Goal: Task Accomplishment & Management: Use online tool/utility

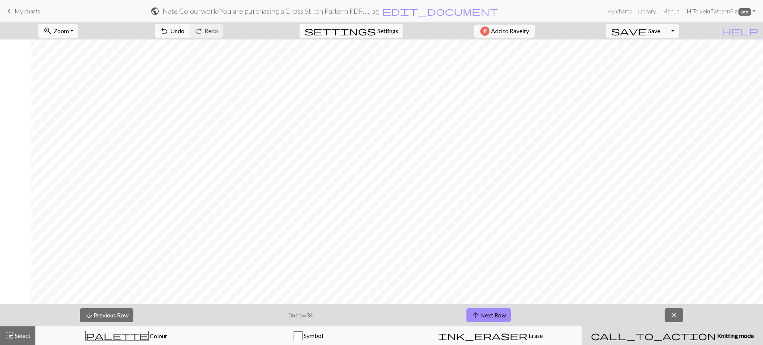
scroll to position [422, 890]
click at [493, 311] on button "arrow_upward Next Row" at bounding box center [488, 315] width 44 height 14
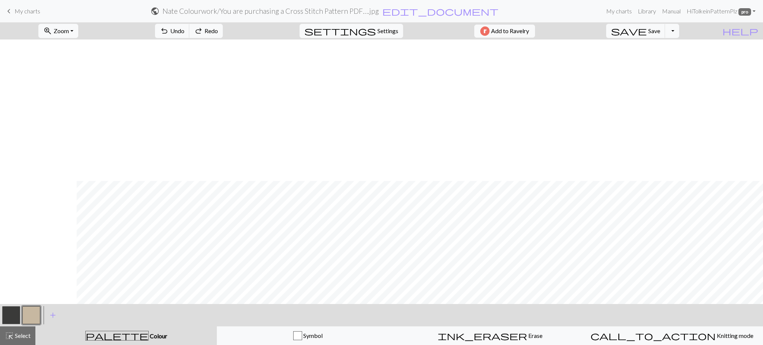
scroll to position [141, 76]
click at [13, 307] on button "button" at bounding box center [11, 315] width 18 height 18
click at [39, 310] on button "button" at bounding box center [31, 315] width 18 height 18
click at [169, 29] on span "undo" at bounding box center [164, 31] width 9 height 10
click at [17, 316] on button "button" at bounding box center [11, 315] width 18 height 18
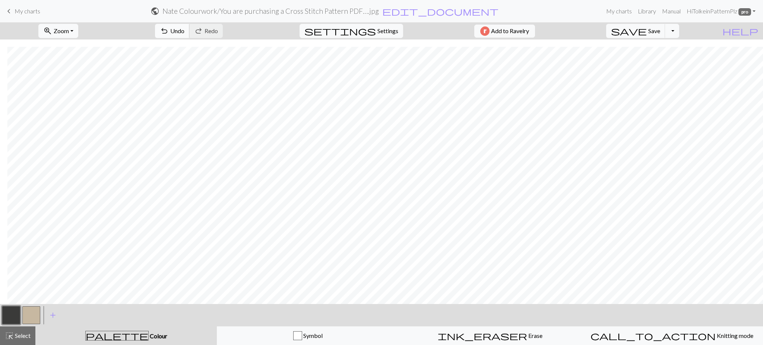
click at [190, 32] on button "undo Undo Undo" at bounding box center [172, 31] width 35 height 14
click at [34, 309] on button "button" at bounding box center [31, 315] width 18 height 18
click at [184, 33] on span "Undo" at bounding box center [177, 30] width 14 height 7
click at [27, 314] on button "button" at bounding box center [31, 315] width 18 height 18
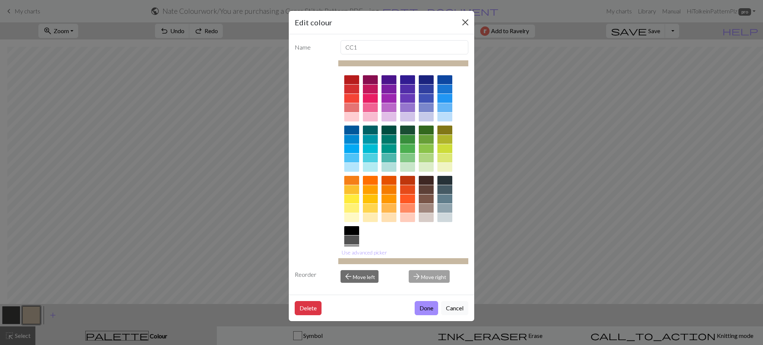
click at [462, 28] on div "Edit colour" at bounding box center [382, 22] width 186 height 23
click at [462, 23] on button "Close" at bounding box center [465, 22] width 12 height 12
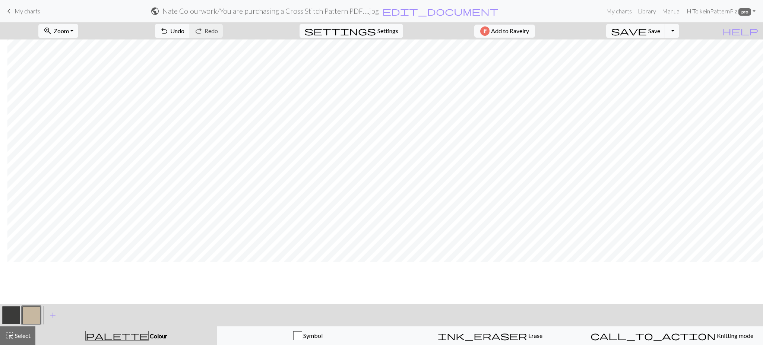
scroll to position [92, 76]
click at [184, 32] on span "Undo" at bounding box center [177, 30] width 14 height 7
click at [14, 316] on button "button" at bounding box center [11, 315] width 18 height 18
click at [37, 314] on button "button" at bounding box center [31, 315] width 18 height 18
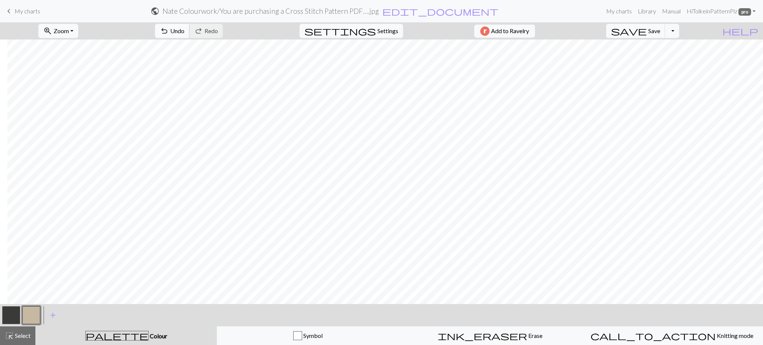
click at [184, 32] on span "Undo" at bounding box center [177, 30] width 14 height 7
click at [10, 313] on button "button" at bounding box center [11, 315] width 18 height 18
click at [184, 30] on span "Undo" at bounding box center [177, 30] width 14 height 7
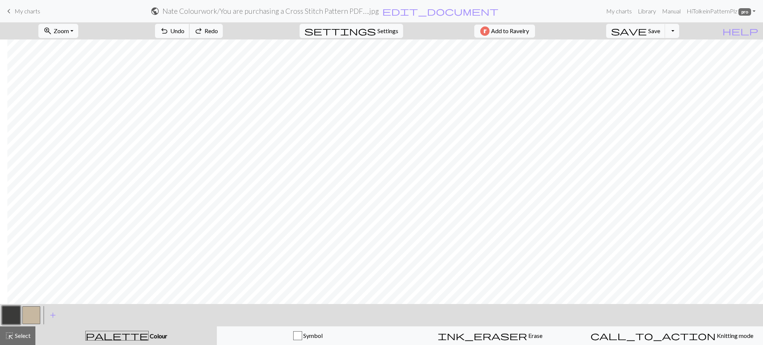
click at [184, 32] on span "Undo" at bounding box center [177, 30] width 14 height 7
click at [203, 29] on span "redo" at bounding box center [198, 31] width 9 height 10
click at [190, 29] on button "undo Undo Undo" at bounding box center [172, 31] width 35 height 14
click at [184, 28] on span "Undo" at bounding box center [177, 30] width 14 height 7
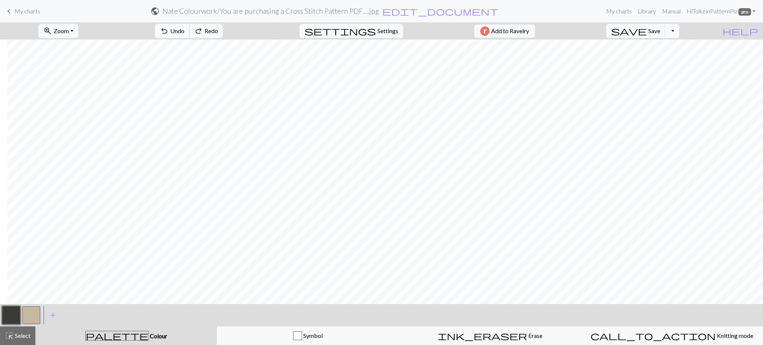
click at [184, 28] on span "Undo" at bounding box center [177, 30] width 14 height 7
click at [184, 29] on span "Undo" at bounding box center [177, 30] width 14 height 7
click at [35, 320] on button "button" at bounding box center [31, 315] width 18 height 18
click at [190, 35] on button "undo Undo Undo" at bounding box center [172, 31] width 35 height 14
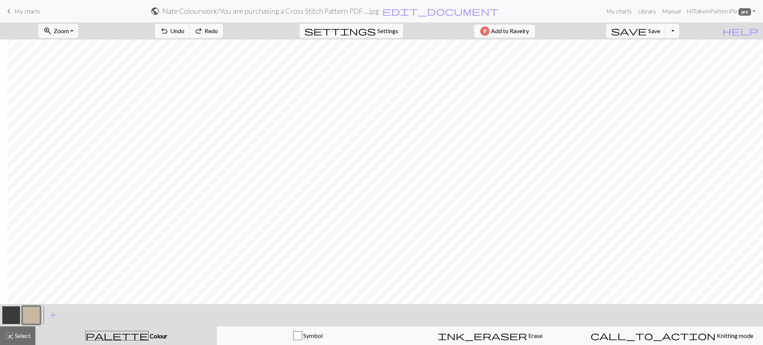
click at [16, 319] on button "button" at bounding box center [11, 315] width 18 height 18
click at [184, 27] on span "Undo" at bounding box center [177, 30] width 14 height 7
click at [26, 311] on button "button" at bounding box center [31, 315] width 18 height 18
click at [15, 313] on button "button" at bounding box center [11, 315] width 18 height 18
drag, startPoint x: 28, startPoint y: 319, endPoint x: 29, endPoint y: 314, distance: 5.0
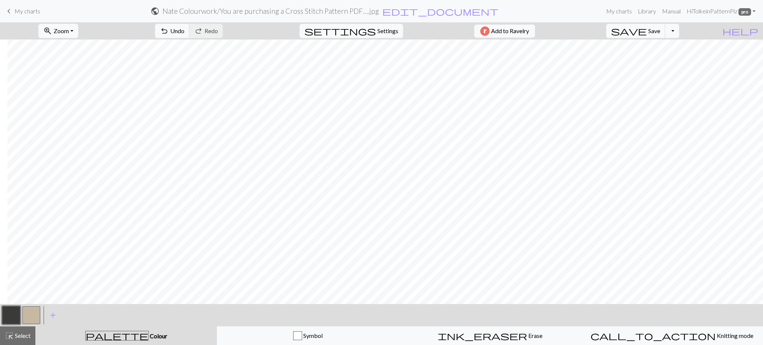
click at [28, 318] on button "button" at bounding box center [31, 315] width 18 height 18
click at [184, 31] on span "Undo" at bounding box center [177, 30] width 14 height 7
click at [8, 315] on button "button" at bounding box center [11, 315] width 18 height 18
click at [184, 28] on span "Undo" at bounding box center [177, 30] width 14 height 7
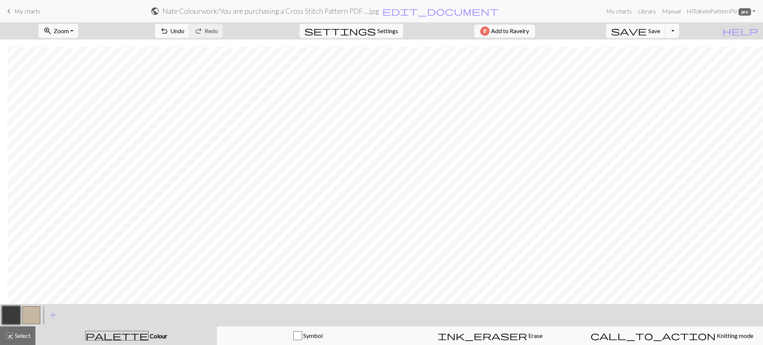
click at [30, 313] on button "button" at bounding box center [31, 315] width 18 height 18
click at [11, 317] on button "button" at bounding box center [11, 315] width 18 height 18
click at [27, 312] on button "button" at bounding box center [31, 315] width 18 height 18
click at [15, 313] on button "button" at bounding box center [11, 315] width 18 height 18
click at [184, 32] on span "Undo" at bounding box center [177, 30] width 14 height 7
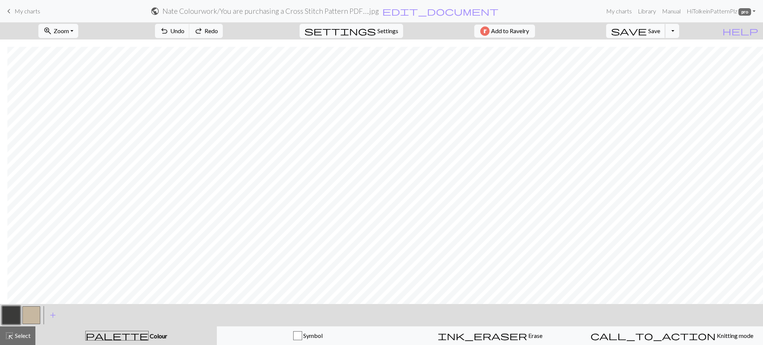
click at [647, 31] on span "save" at bounding box center [629, 31] width 36 height 10
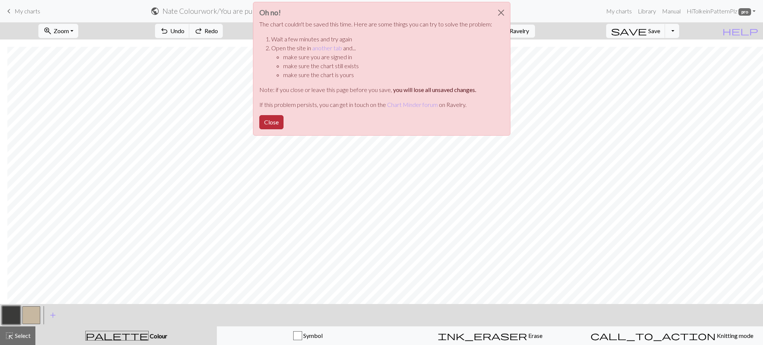
click at [265, 121] on button "Close" at bounding box center [271, 122] width 24 height 14
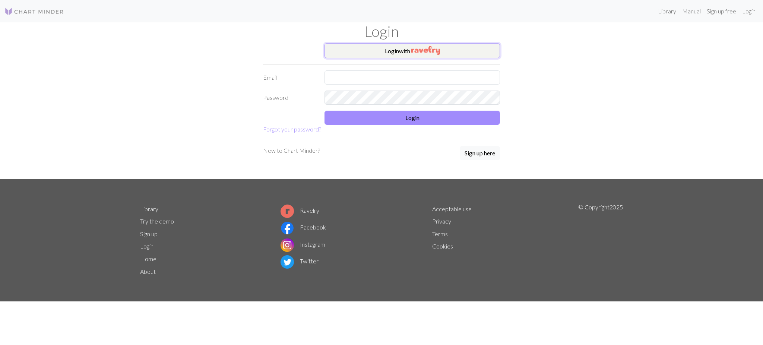
click at [424, 54] on img "button" at bounding box center [425, 50] width 29 height 9
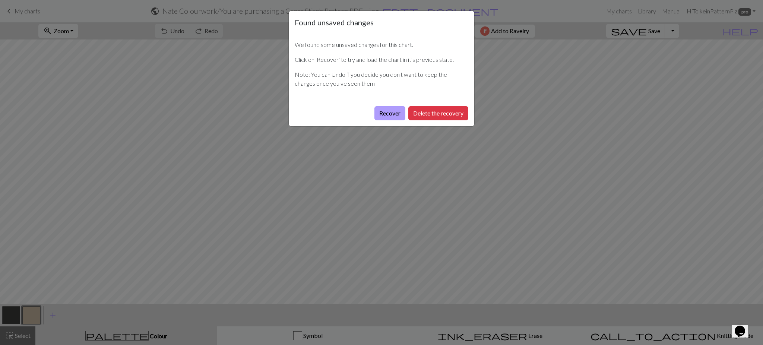
click at [387, 113] on button "Recover" at bounding box center [389, 113] width 31 height 14
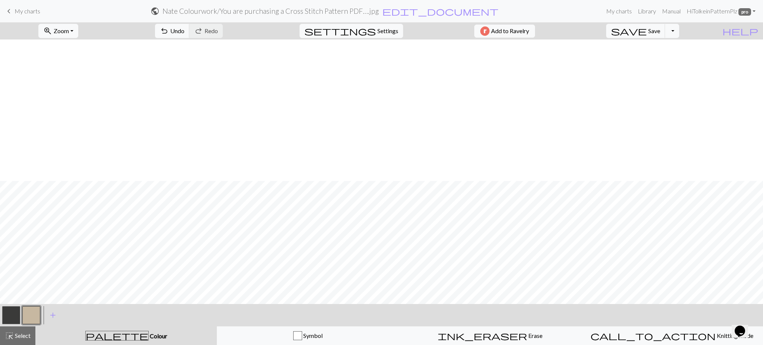
scroll to position [141, 0]
click at [15, 315] on button "button" at bounding box center [11, 315] width 18 height 18
click at [184, 32] on span "Undo" at bounding box center [177, 30] width 14 height 7
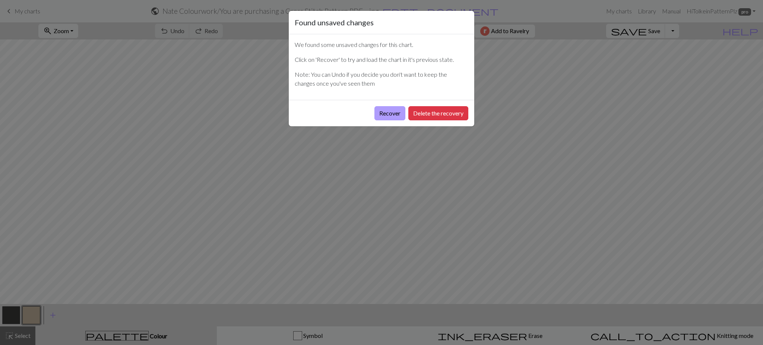
click at [385, 108] on button "Recover" at bounding box center [389, 113] width 31 height 14
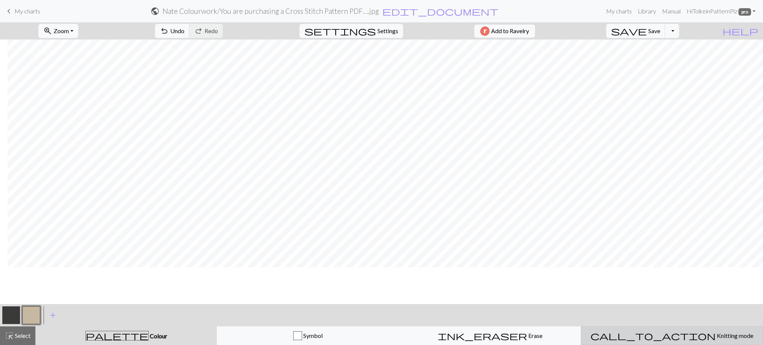
scroll to position [323, 890]
click at [662, 343] on button "call_to_action Knitting mode Knitting mode" at bounding box center [672, 335] width 182 height 19
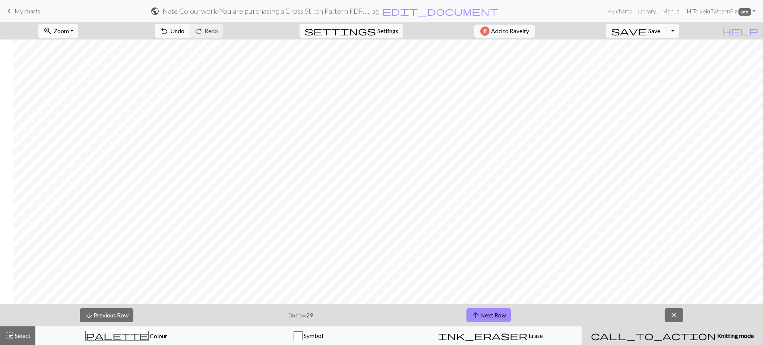
scroll to position [372, 807]
click at [488, 316] on button "arrow_upward Next Row" at bounding box center [488, 315] width 44 height 14
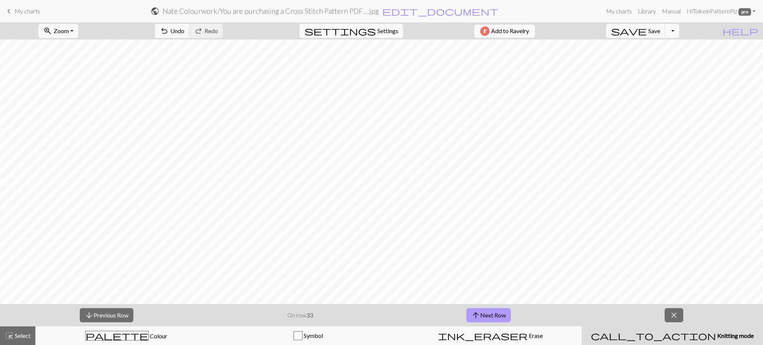
click at [488, 316] on button "arrow_upward Next Row" at bounding box center [488, 315] width 44 height 14
click at [501, 315] on button "arrow_upward Next Row" at bounding box center [488, 315] width 44 height 14
